Goal: Information Seeking & Learning: Check status

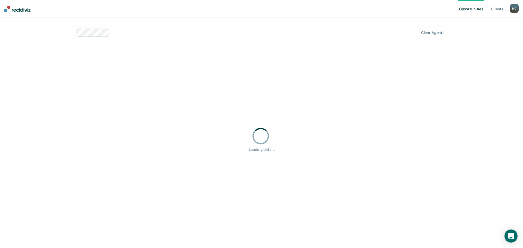
click at [123, 32] on div at bounding box center [265, 32] width 306 height 6
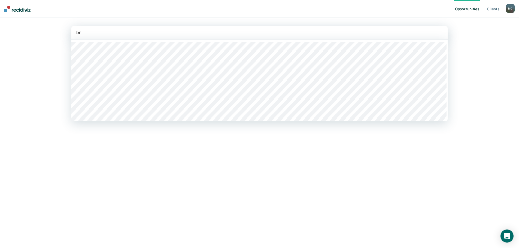
type input "br"
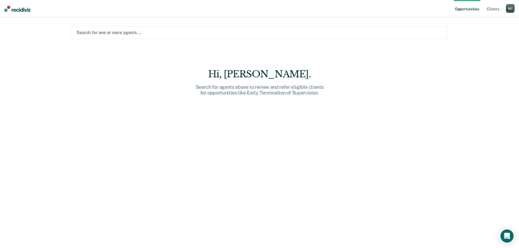
click at [349, 233] on div "Hi, [PERSON_NAME]. Search for agents above to review and refer eligible clients…" at bounding box center [259, 162] width 376 height 187
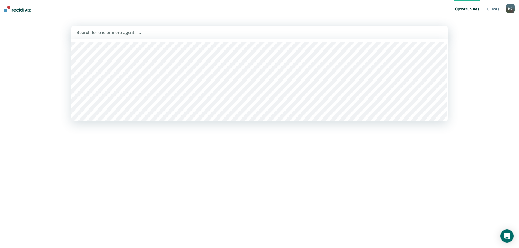
click at [151, 35] on div at bounding box center [259, 32] width 366 height 6
type input "br"
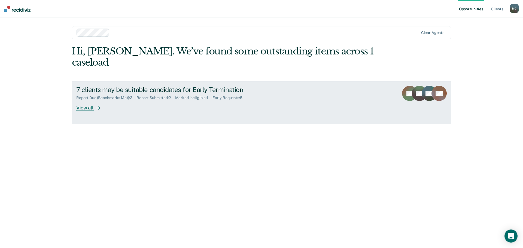
click at [89, 100] on div "View all" at bounding box center [91, 105] width 30 height 11
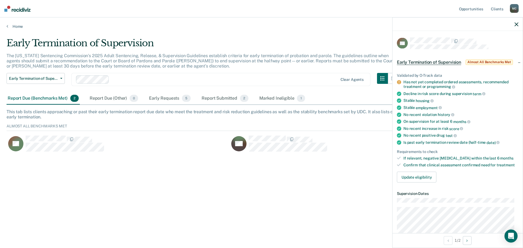
scroll to position [27, 0]
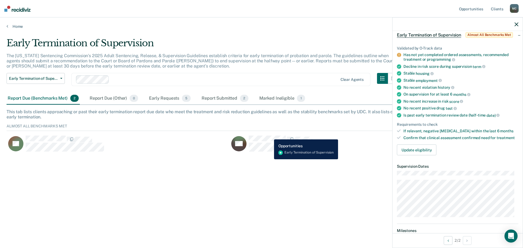
click at [270, 135] on button "NC" at bounding box center [279, 143] width 99 height 17
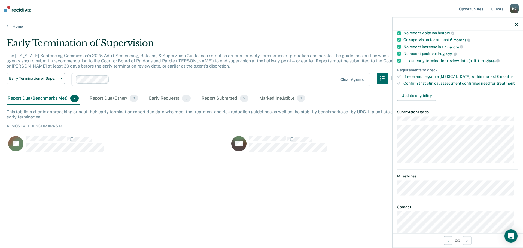
scroll to position [0, 0]
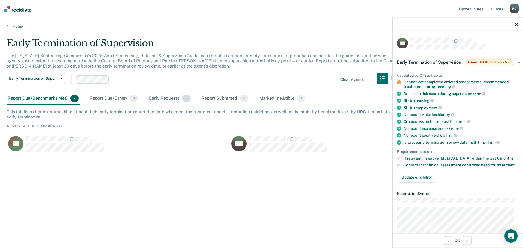
click at [177, 98] on div "Early Requests 5" at bounding box center [170, 99] width 44 height 12
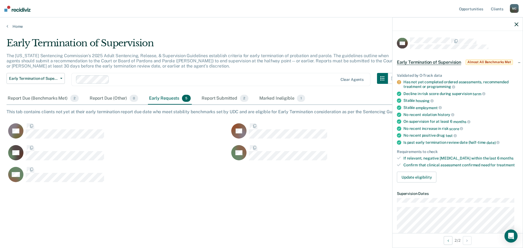
scroll to position [166, 506]
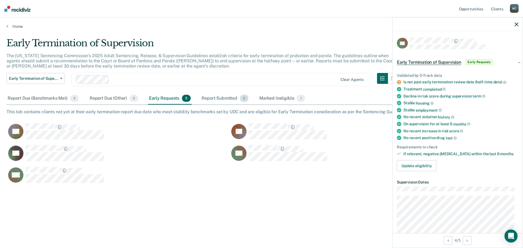
click at [224, 99] on div "Report Submitted 2" at bounding box center [224, 99] width 49 height 12
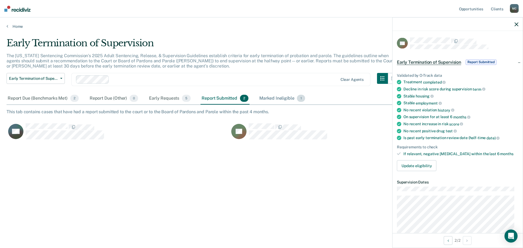
click at [272, 97] on div "Marked Ineligible 1" at bounding box center [282, 99] width 48 height 12
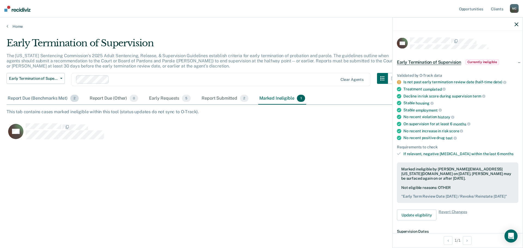
click at [62, 103] on div "Report Due (Benchmarks Met) 2" at bounding box center [43, 99] width 73 height 12
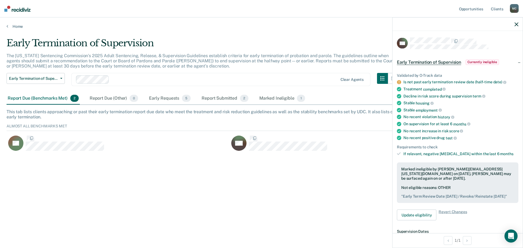
scroll to position [29, 506]
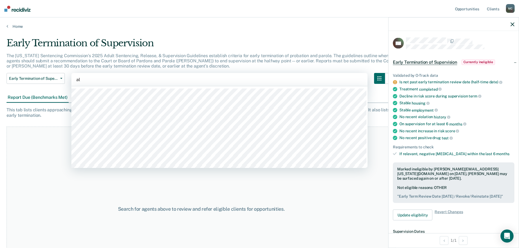
type input "all"
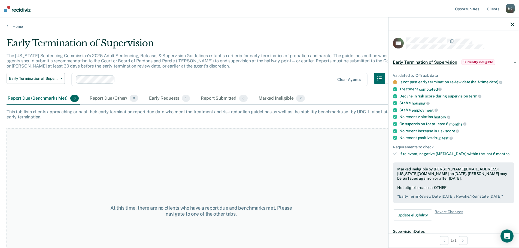
click at [512, 25] on icon "button" at bounding box center [512, 24] width 4 height 4
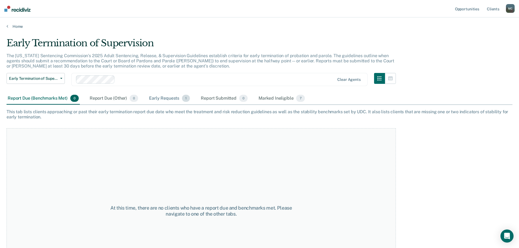
click at [164, 98] on div "Early Requests 1" at bounding box center [169, 99] width 43 height 12
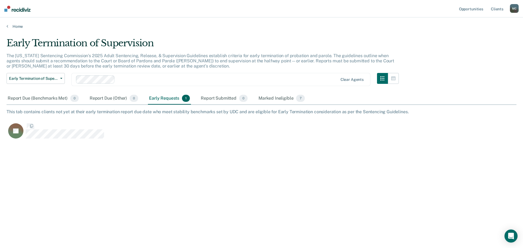
scroll to position [166, 506]
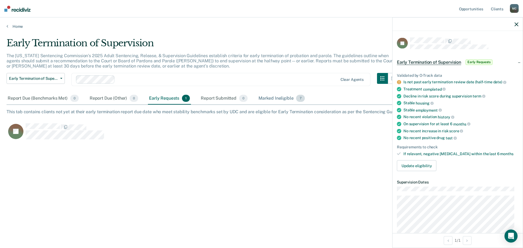
click at [274, 101] on div "Marked Ineligible 7" at bounding box center [281, 99] width 48 height 12
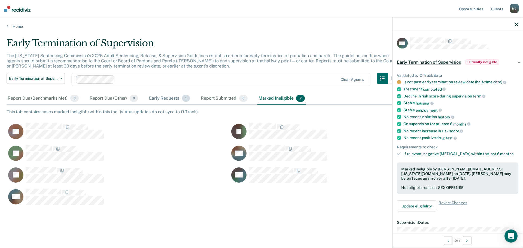
click at [168, 100] on div "Early Requests 1" at bounding box center [169, 99] width 43 height 12
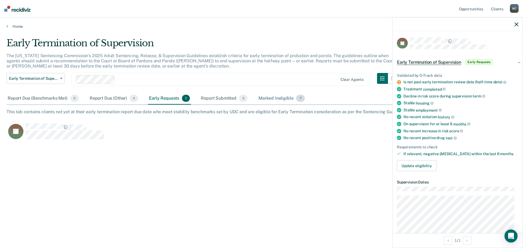
click at [282, 99] on div "Marked Ineligible 7" at bounding box center [281, 99] width 48 height 12
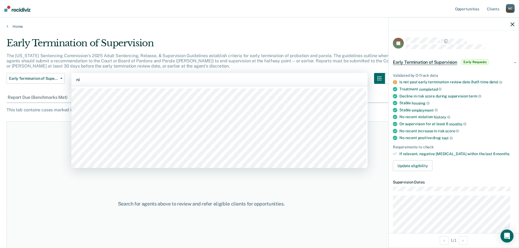
type input "nic"
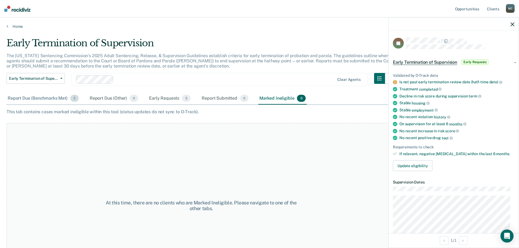
click at [48, 101] on div "Report Due (Benchmarks Met) 2" at bounding box center [43, 99] width 73 height 12
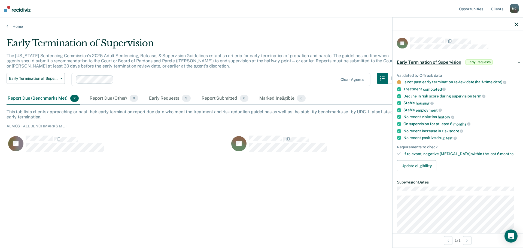
scroll to position [29, 506]
click at [176, 99] on div "Early Requests 3" at bounding box center [170, 99] width 44 height 12
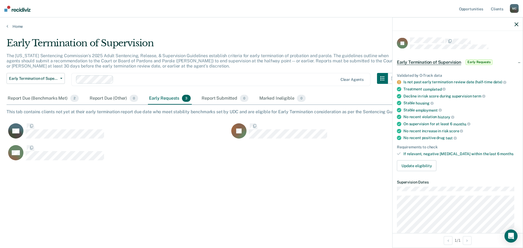
scroll to position [166, 506]
